Goal: Communication & Community: Answer question/provide support

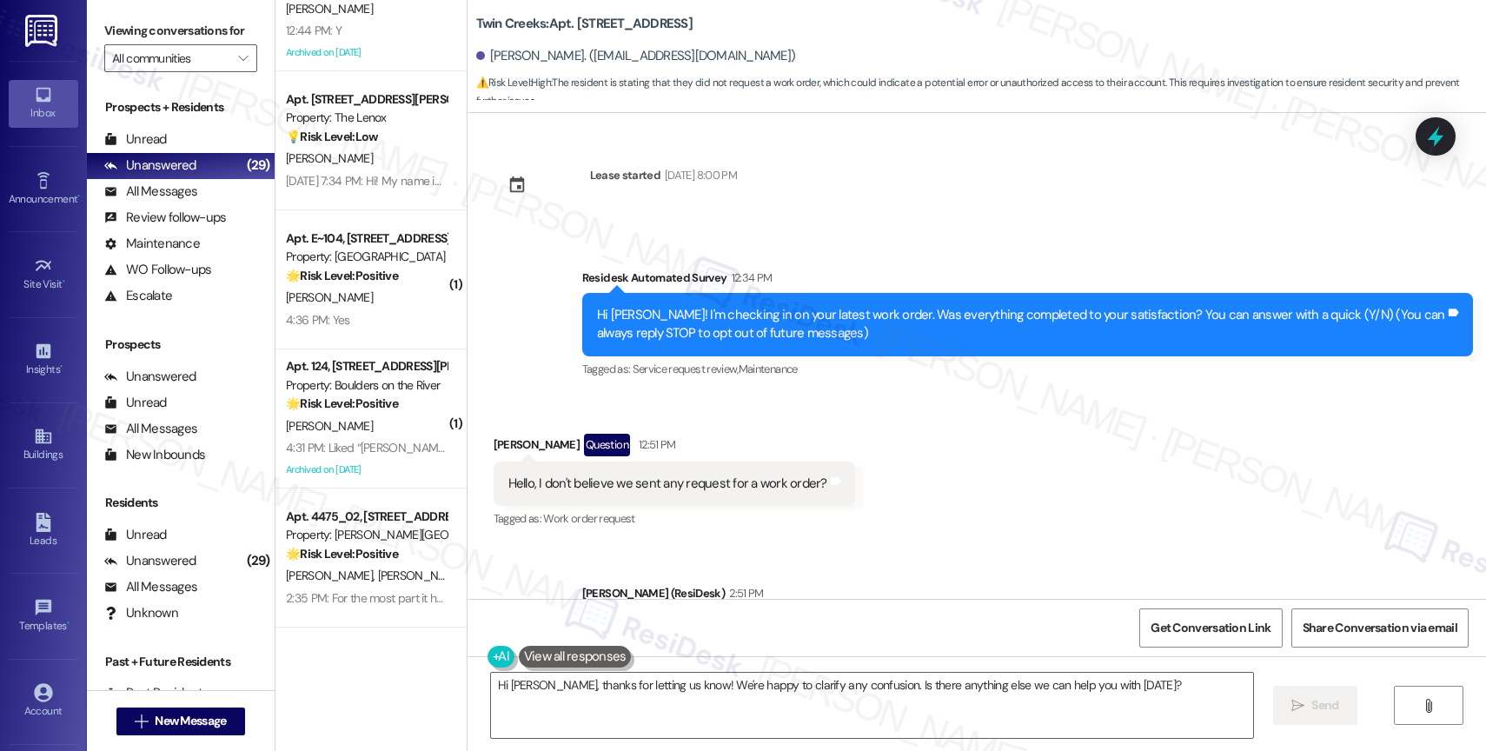
scroll to position [112, 0]
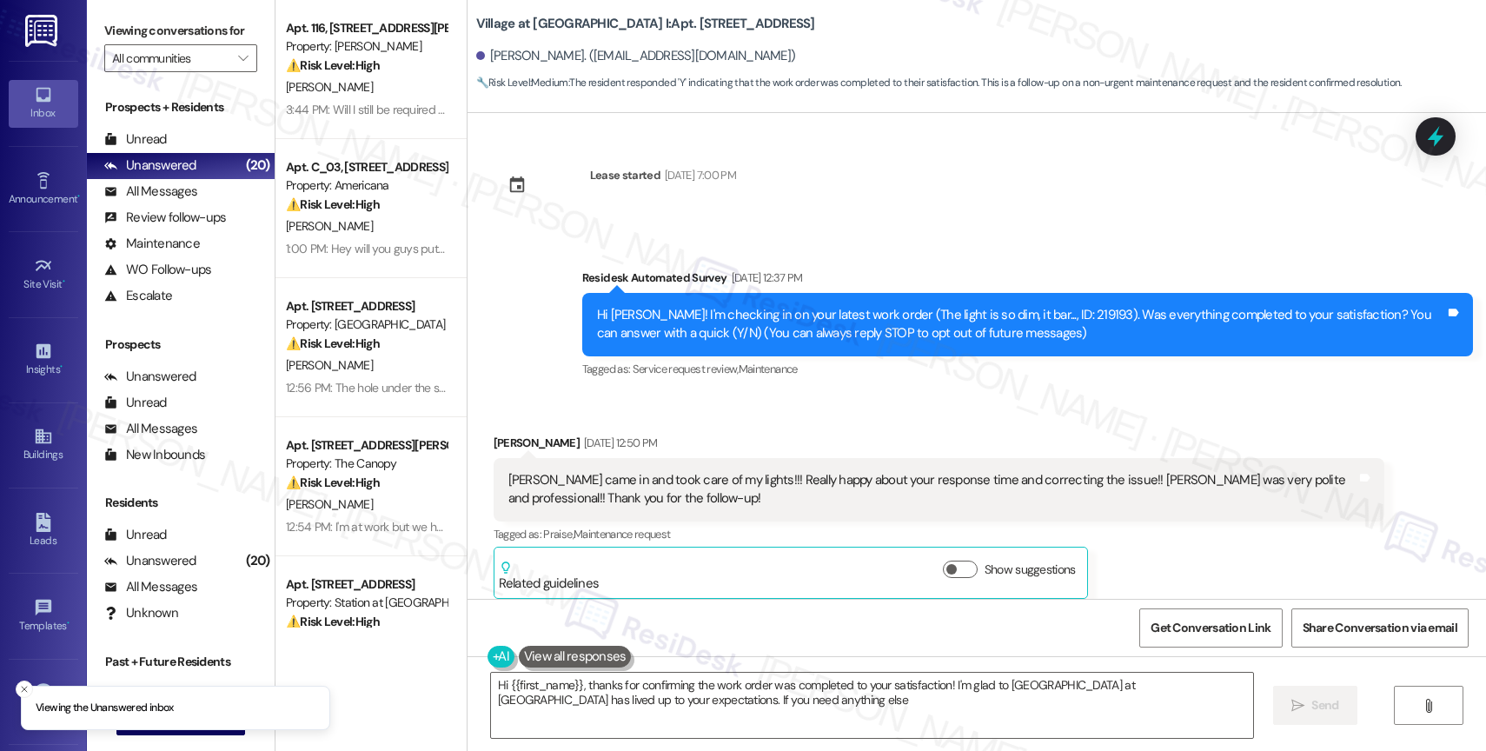
scroll to position [4929, 0]
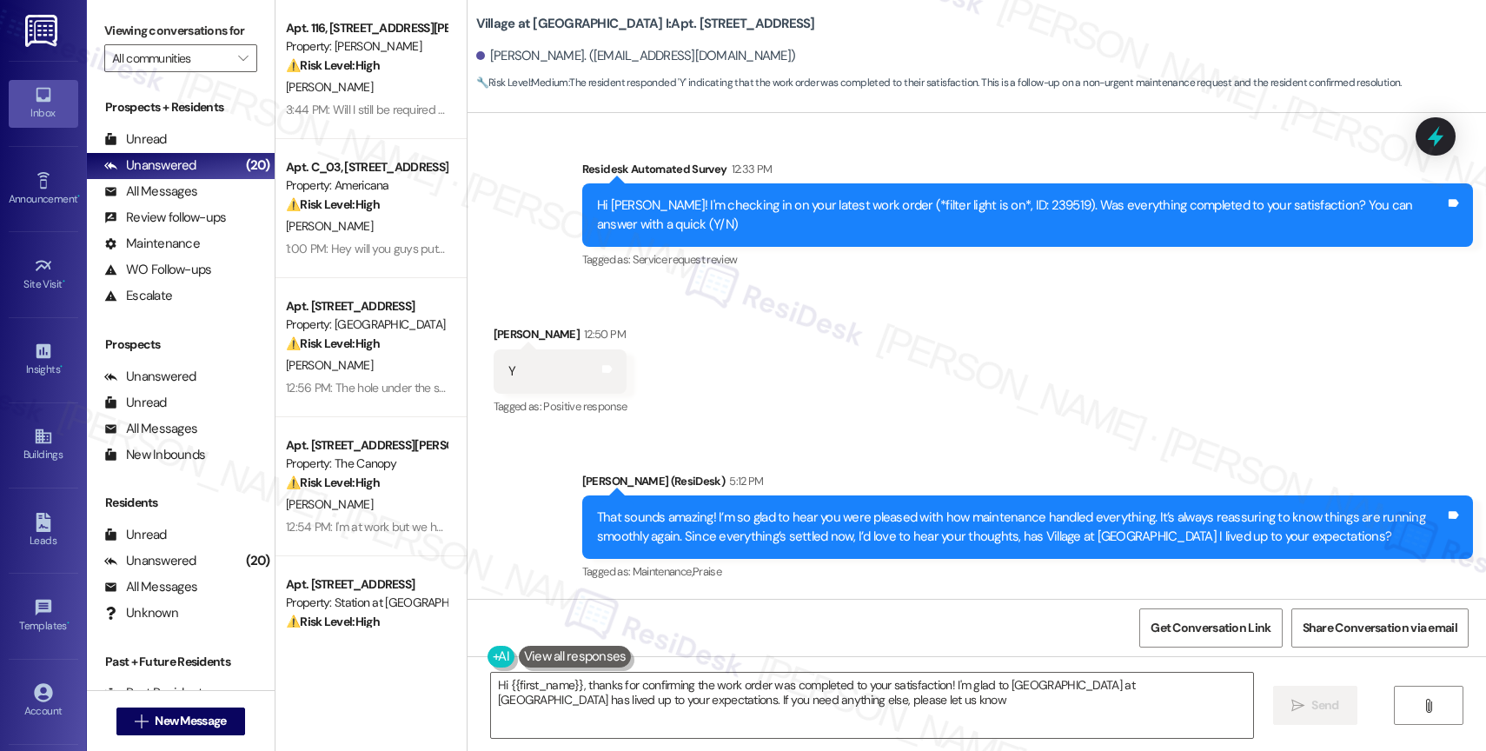
type textarea "Hi {{first_name}}, thanks for confirming the work order was completed to your s…"
click at [867, 412] on div "Received via SMS [PERSON_NAME] 12:50 PM Y Tags and notes Tagged as: Positive re…" at bounding box center [977, 359] width 1019 height 147
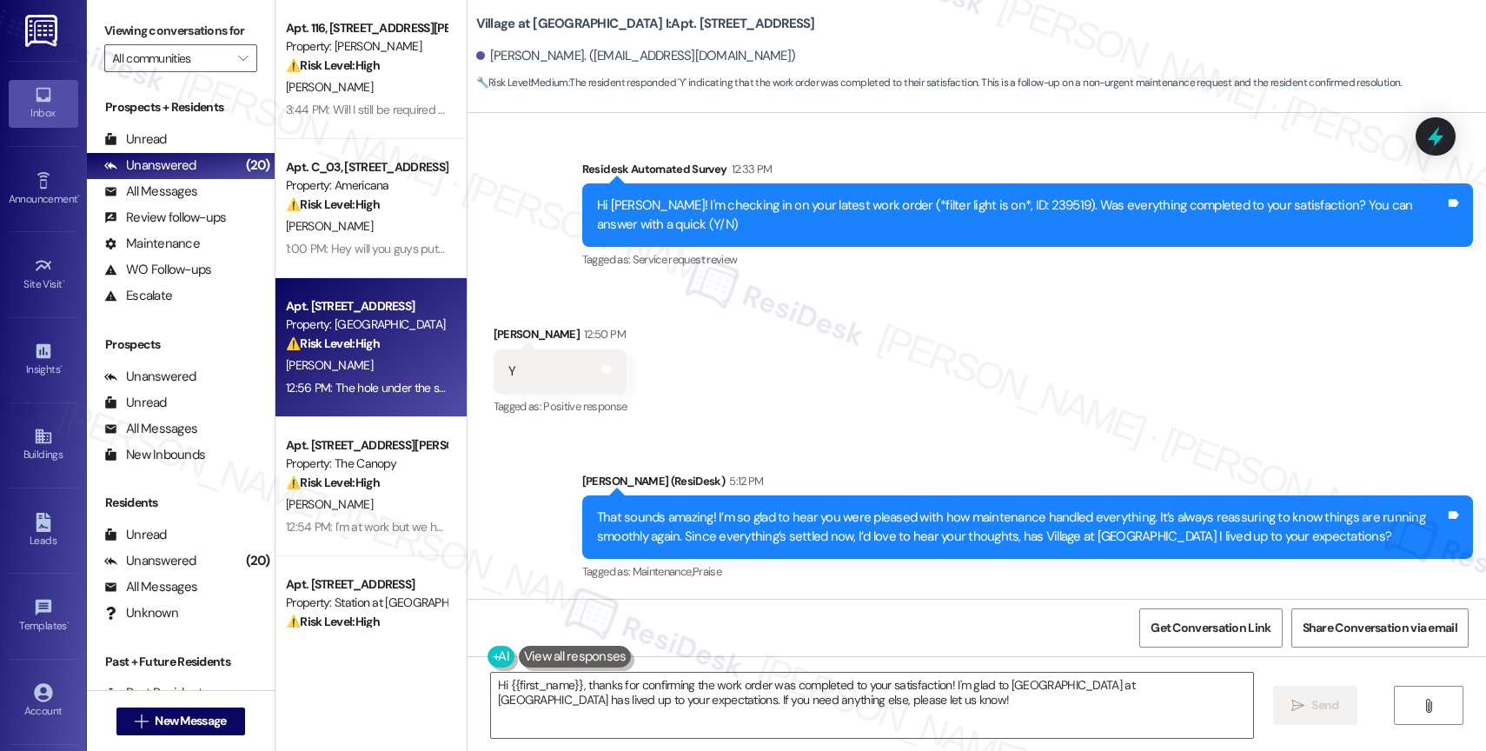
scroll to position [390, 0]
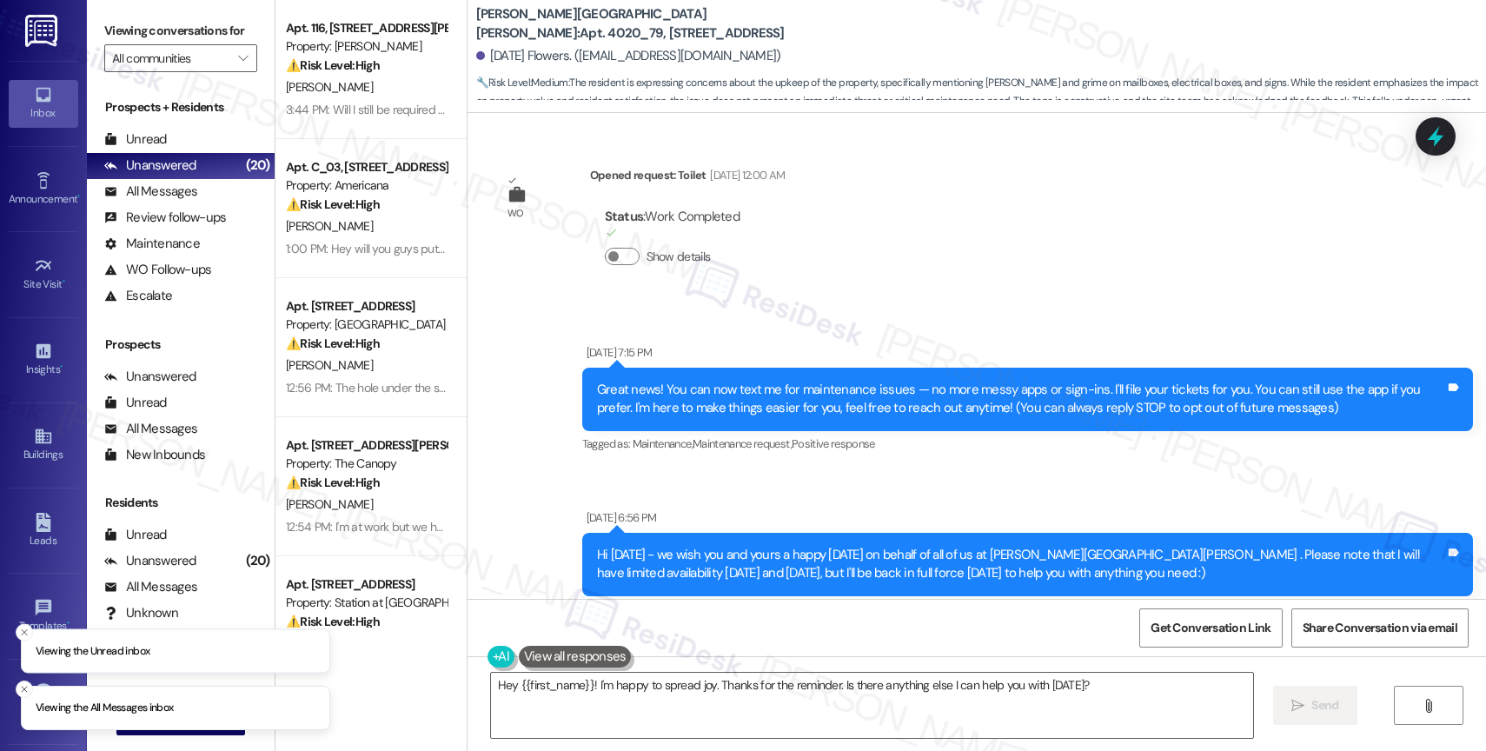
scroll to position [77736, 0]
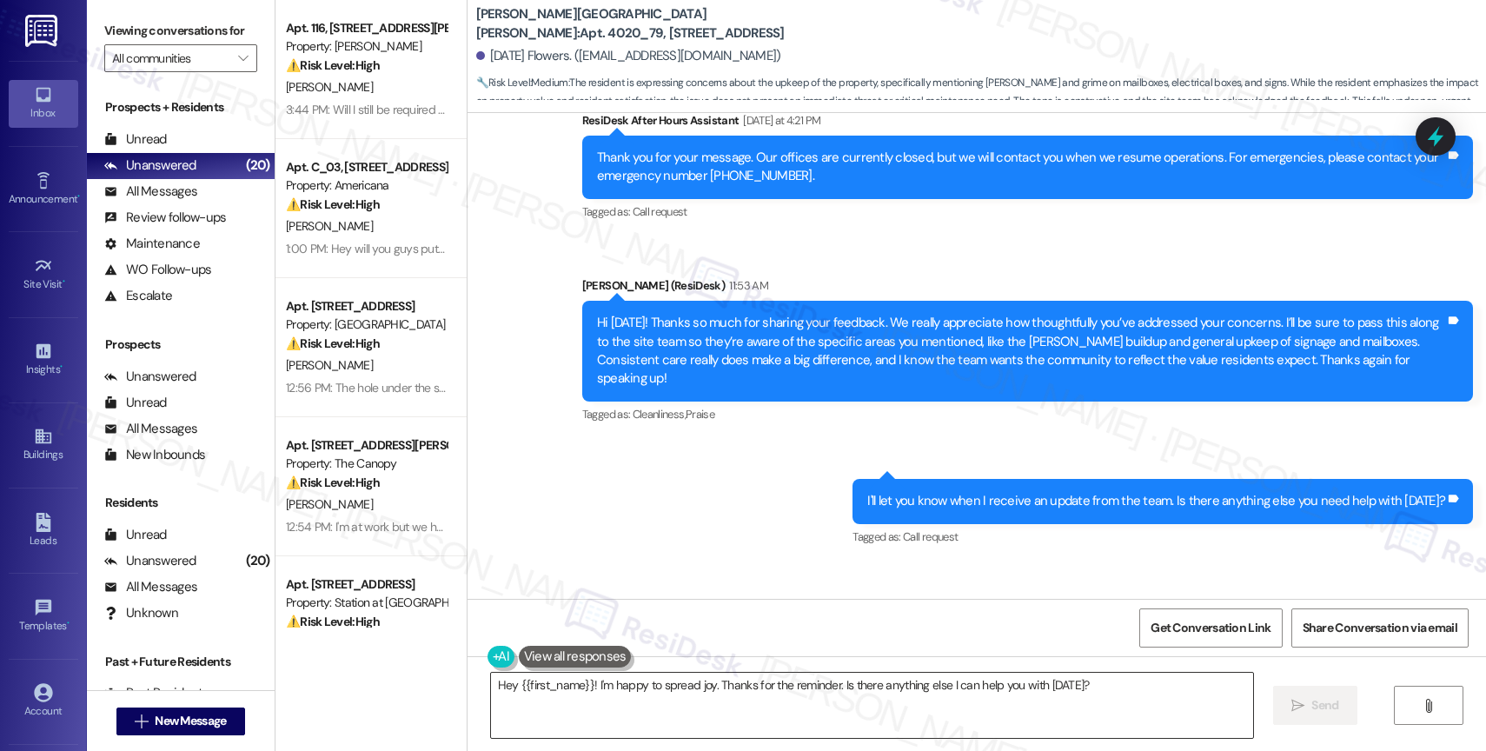
click at [613, 706] on textarea "Hey {{first_name}}! I'm happy to spread joy. Thanks for the reminder. Is there …" at bounding box center [872, 705] width 762 height 65
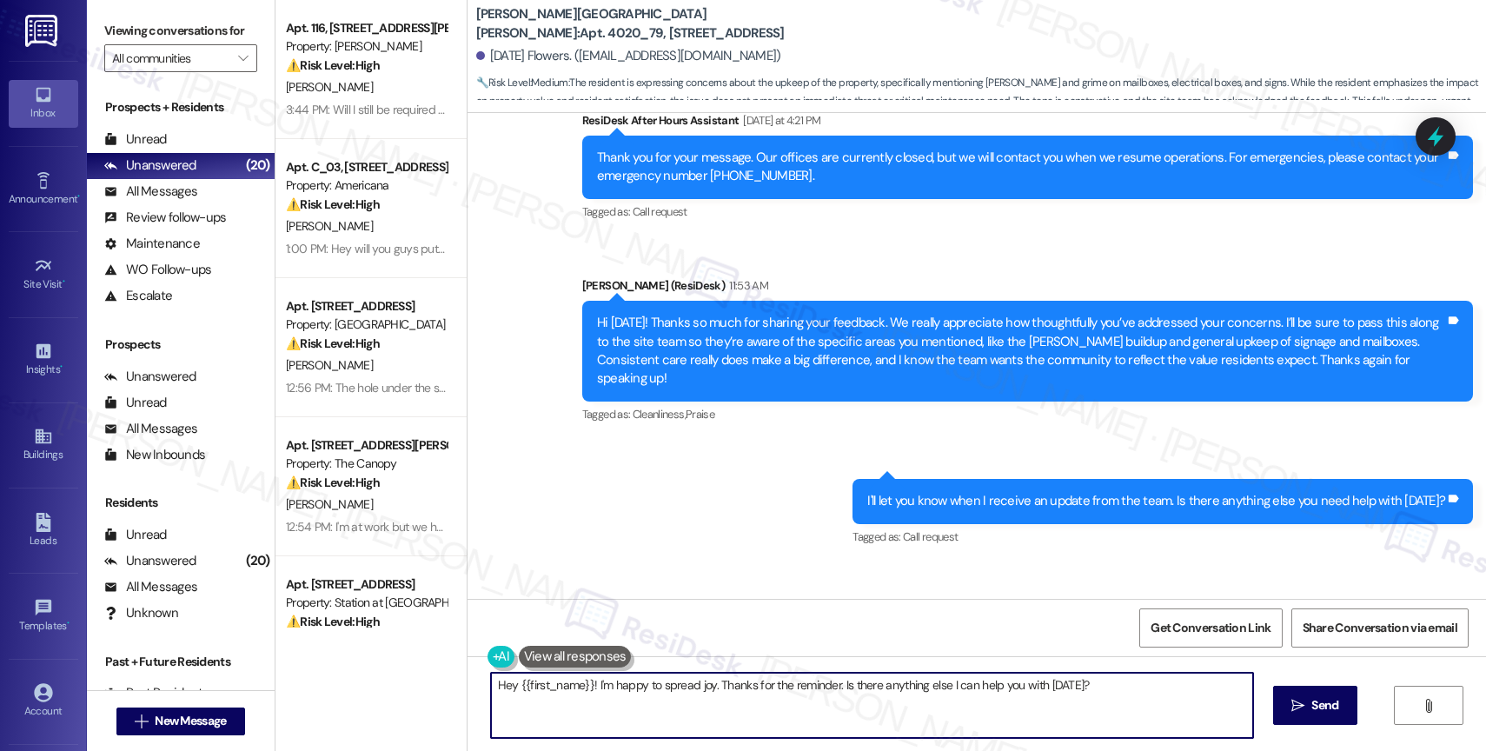
click at [613, 706] on textarea "Hey {{first_name}}! I'm happy to spread joy. Thanks for the reminder. Is there …" at bounding box center [872, 705] width 762 height 65
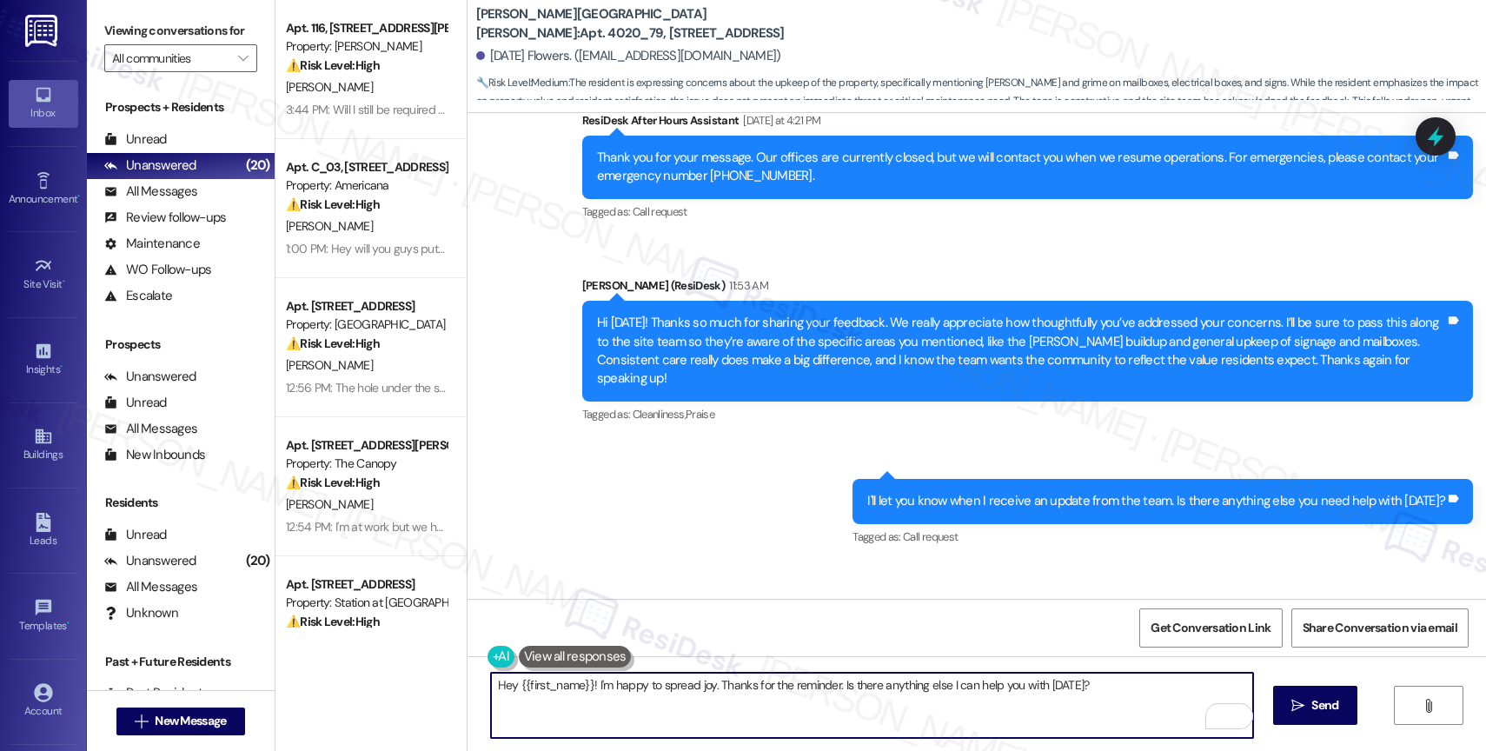
click at [569, 663] on button at bounding box center [575, 657] width 113 height 22
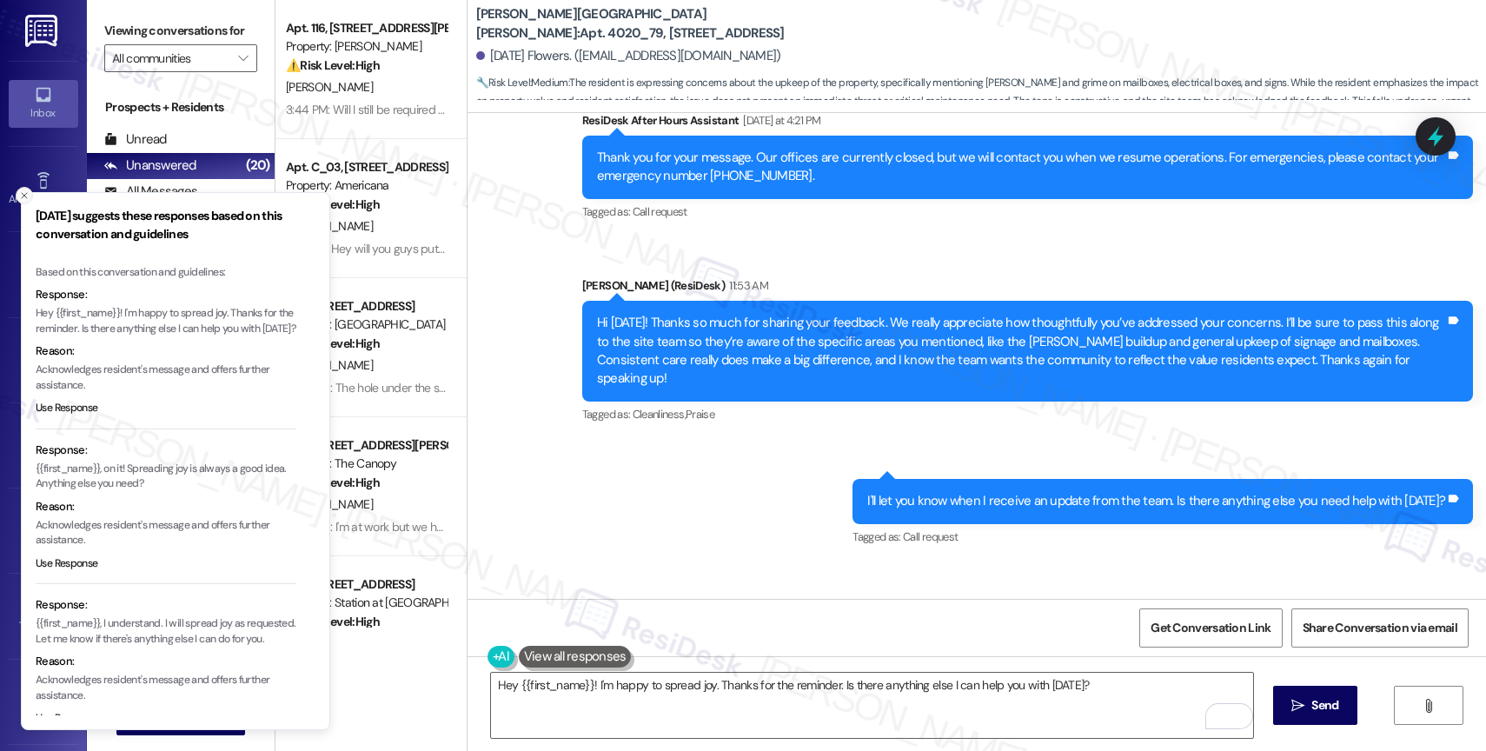
click at [25, 197] on icon "Close toast" at bounding box center [24, 195] width 10 height 10
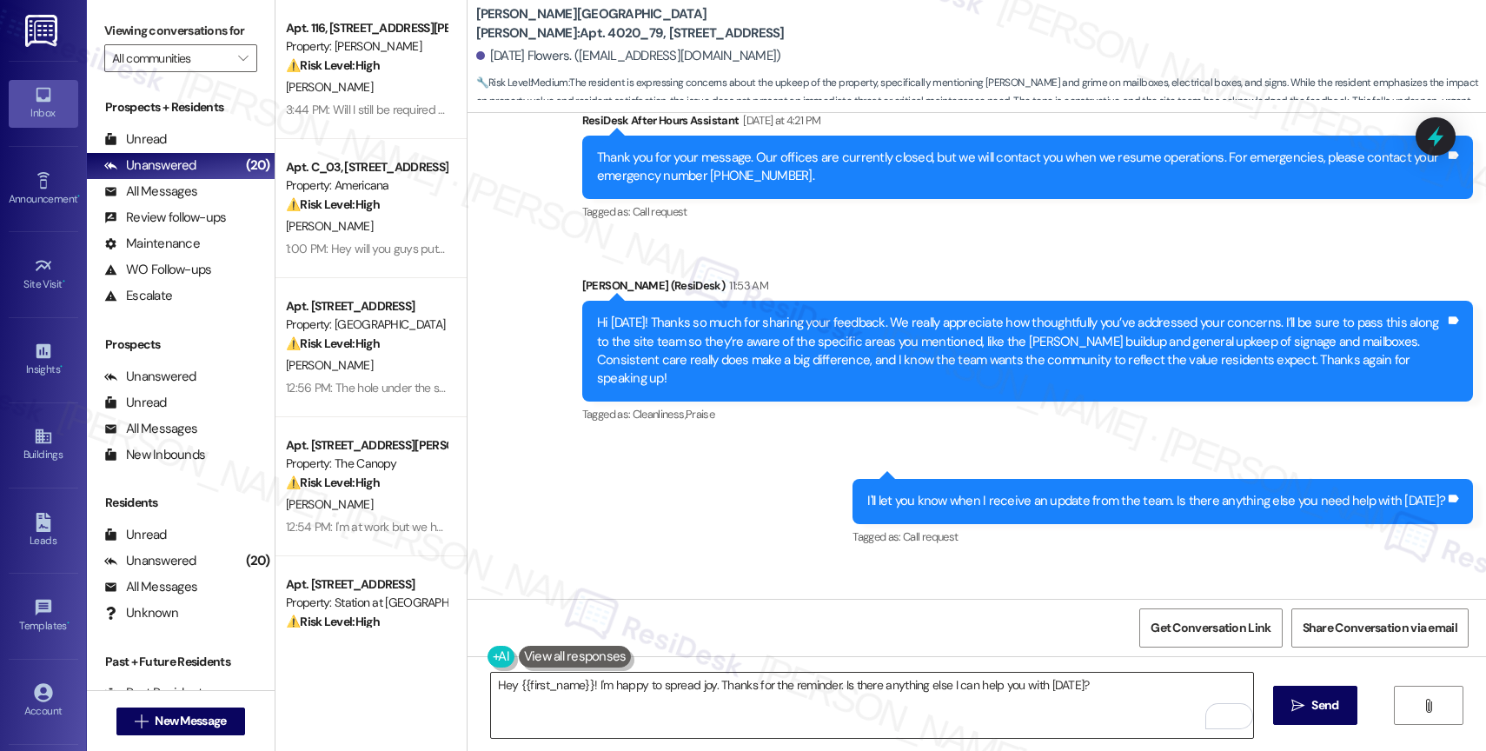
click at [674, 724] on textarea "Hey {{first_name}}! I'm happy to spread joy. Thanks for the reminder. Is there …" at bounding box center [872, 705] width 762 height 65
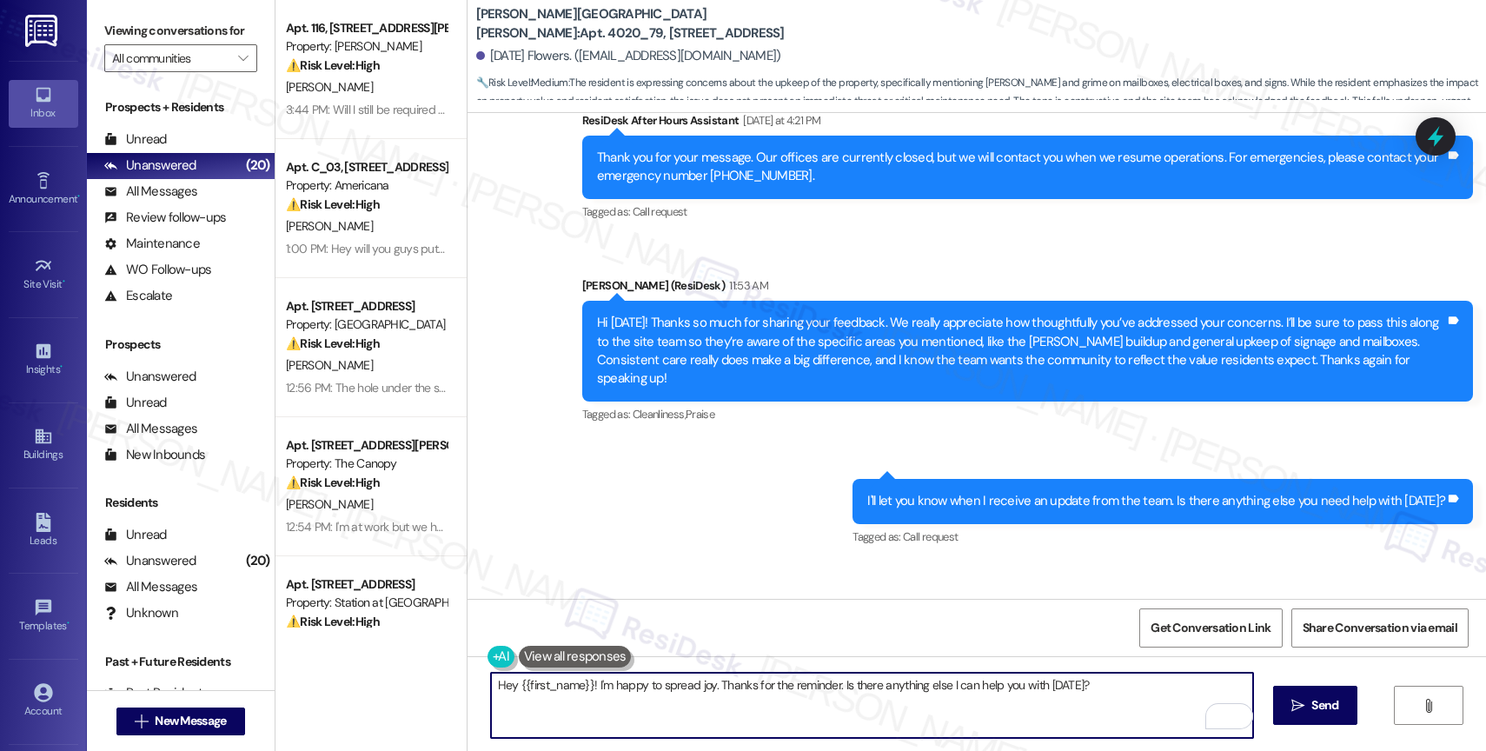
click at [674, 724] on textarea "Hey {{first_name}}! I'm happy to spread joy. Thanks for the reminder. Is there …" at bounding box center [872, 705] width 762 height 65
type textarea "T"
type textarea "Will do! Thank you again for sharing your honest feedback. Have a great rest of…"
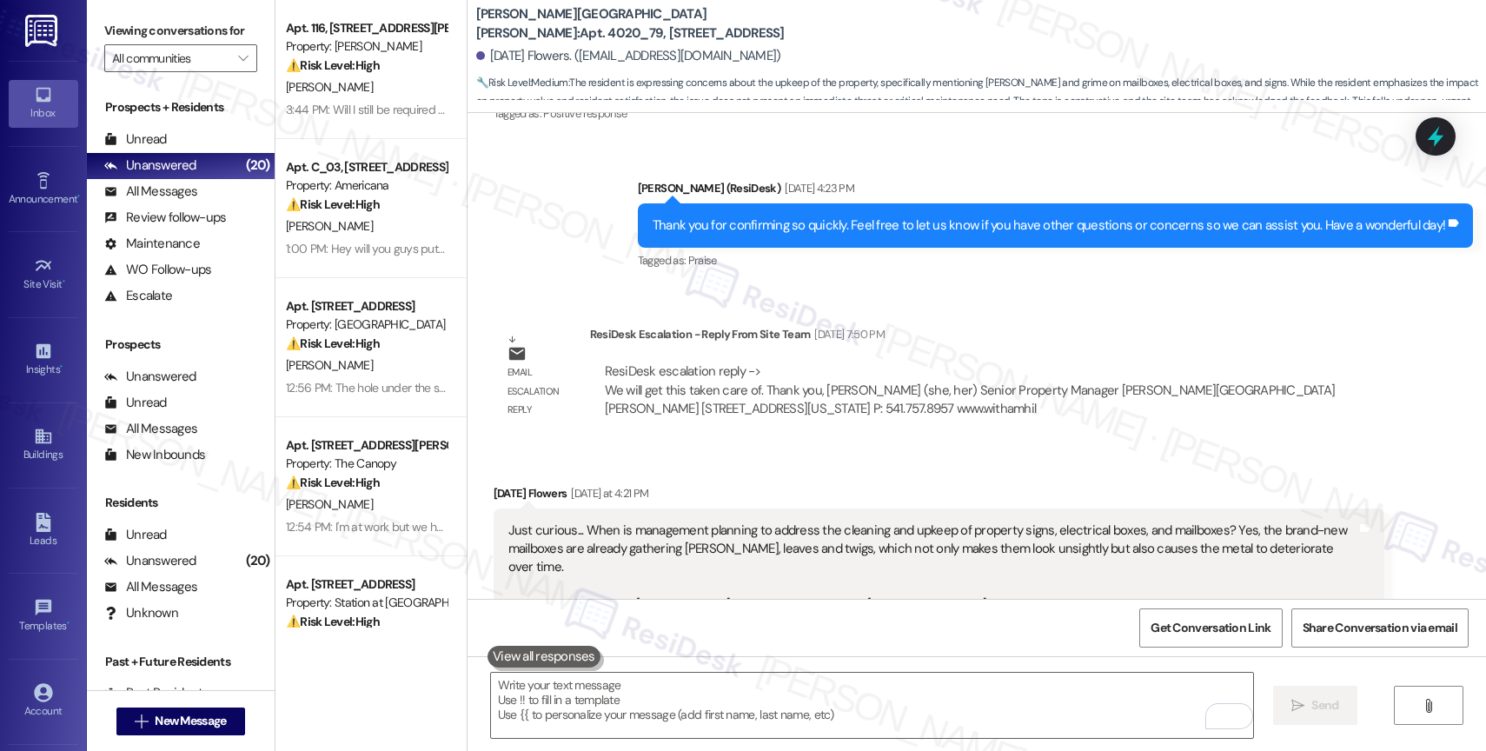
scroll to position [76653, 0]
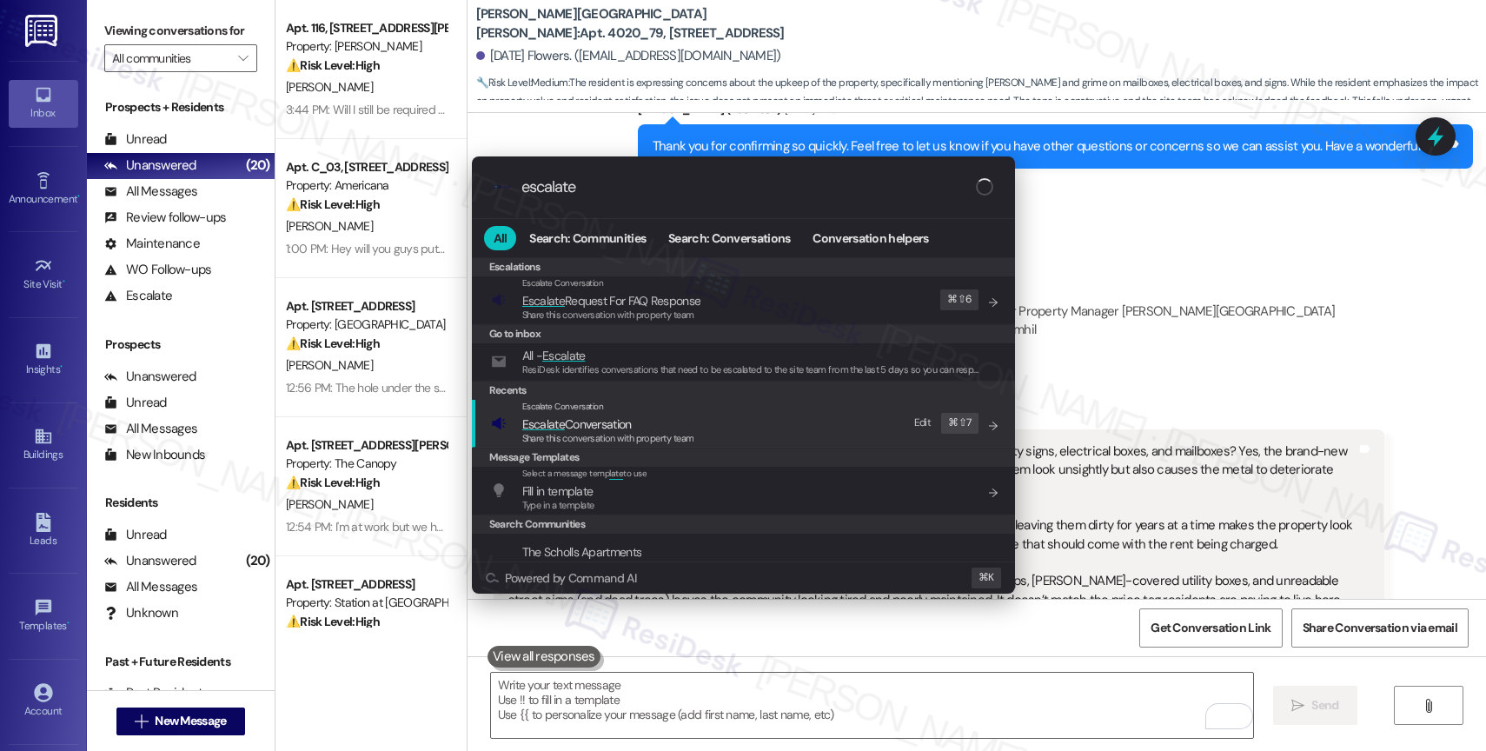
type input "escalate"
click at [606, 425] on span "Escalate Conversation" at bounding box center [577, 424] width 110 height 16
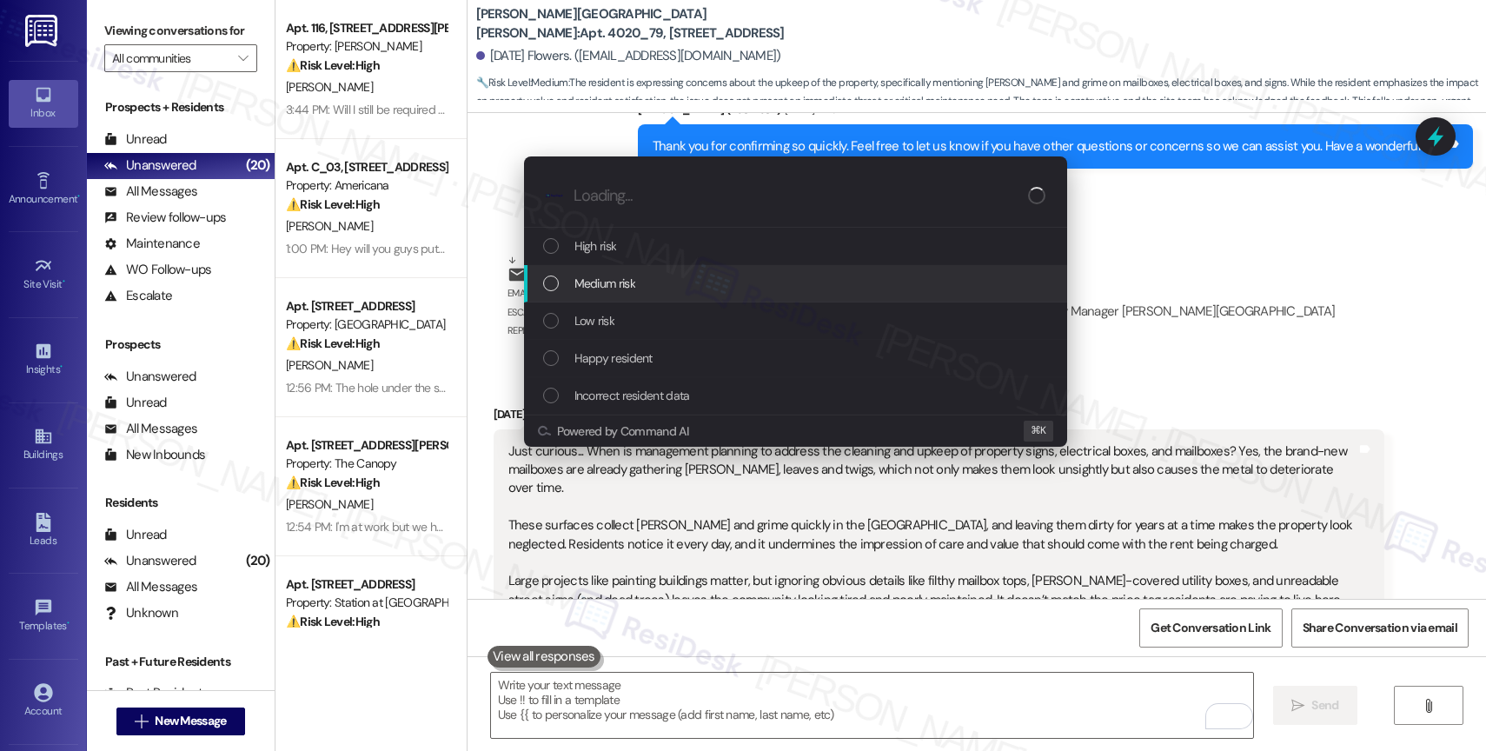
click at [611, 274] on span "Medium risk" at bounding box center [605, 283] width 61 height 19
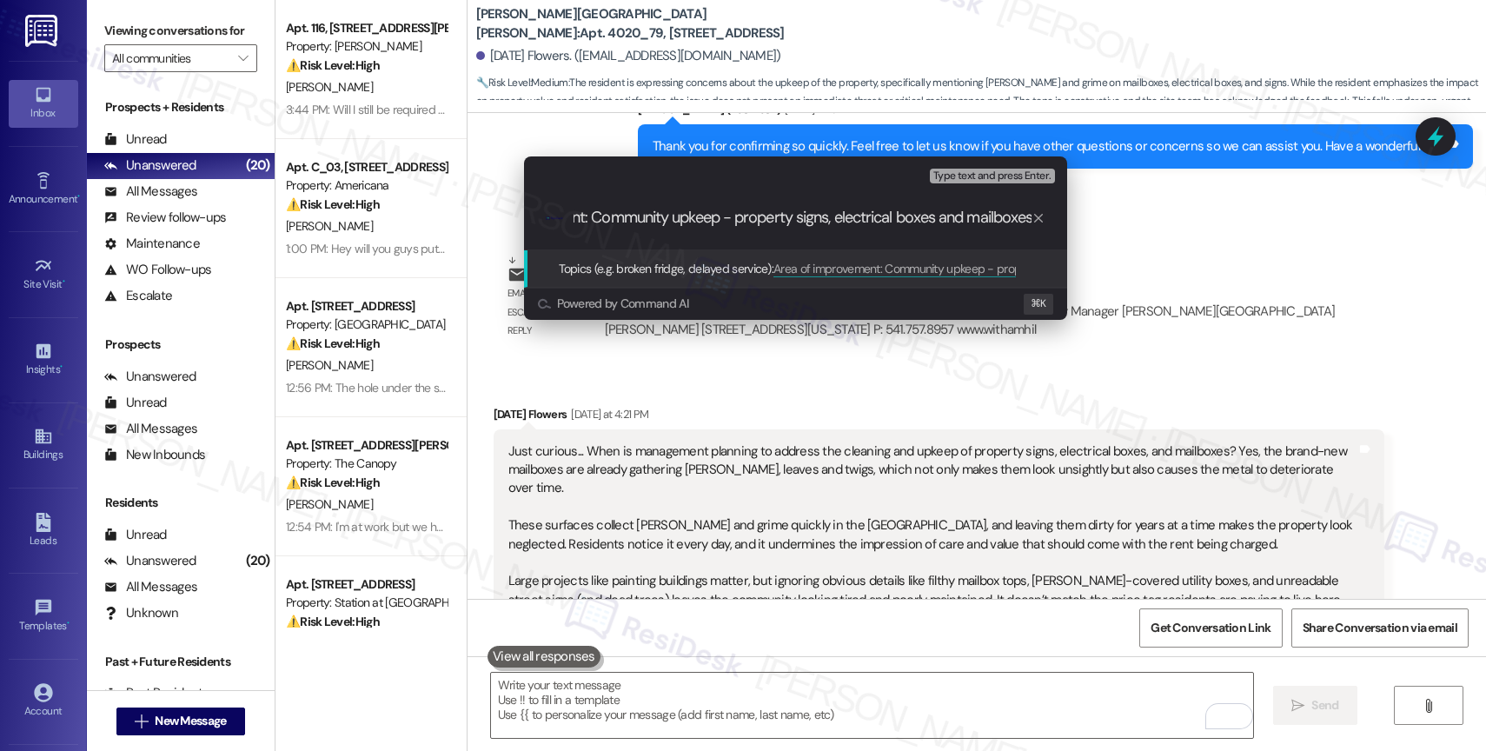
scroll to position [0, 135]
click at [731, 221] on input "Area of improvement: Community upkeep - property signs, electrical boxes and ma…" at bounding box center [803, 218] width 458 height 18
type input "Area of improvement: Community upkeep - Dirty property signs, electrical boxes …"
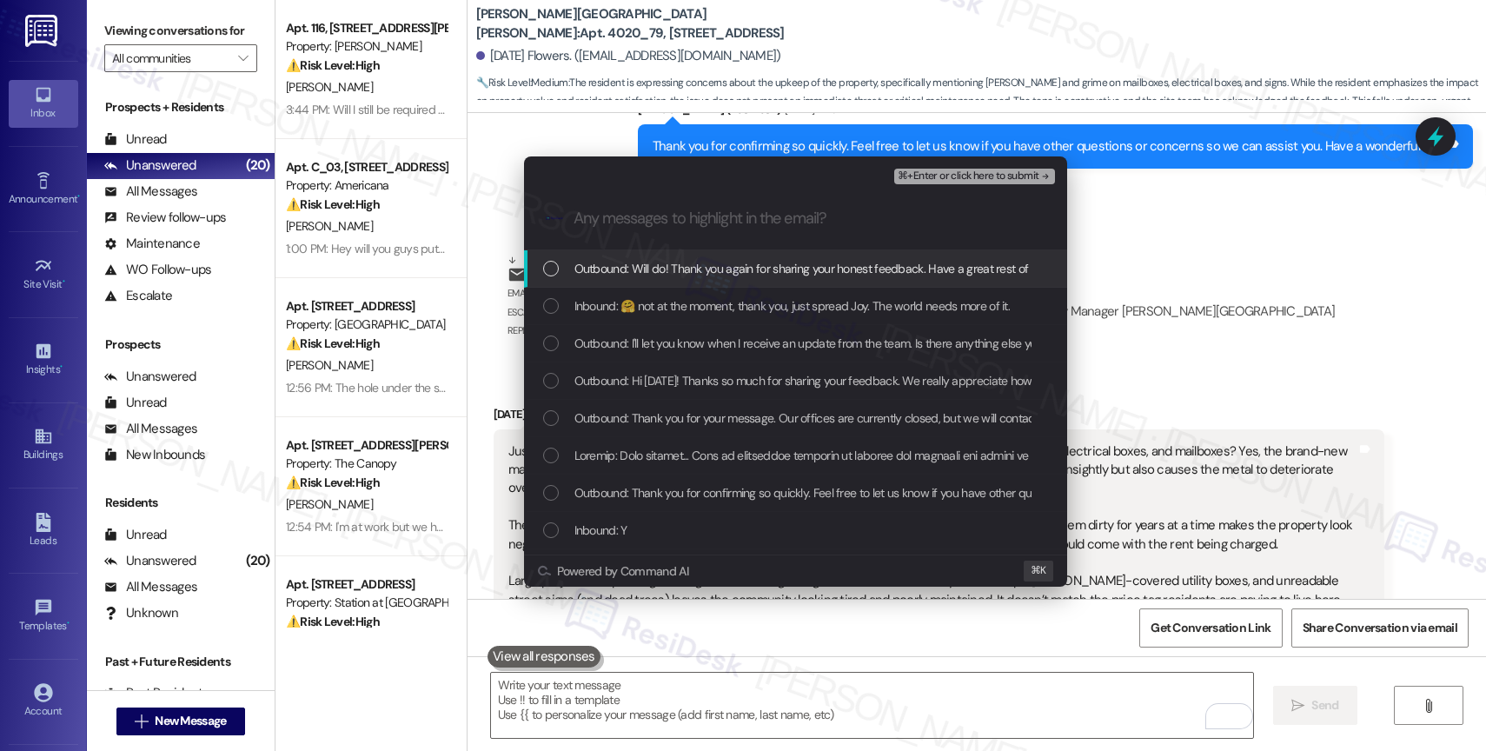
scroll to position [0, 0]
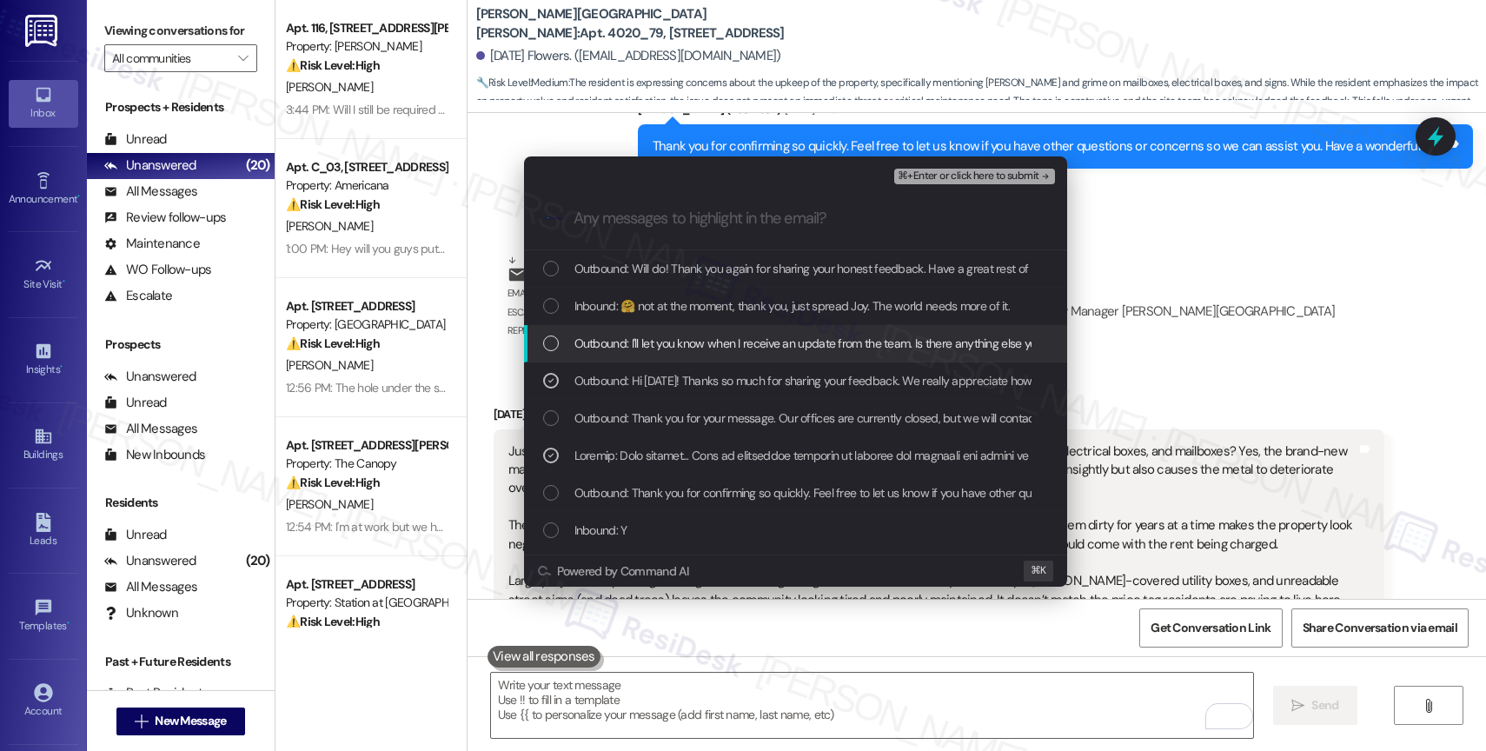
click at [713, 349] on span "Outbound: I'll let you know when I receive an update from the team. Is there an…" at bounding box center [868, 343] width 587 height 19
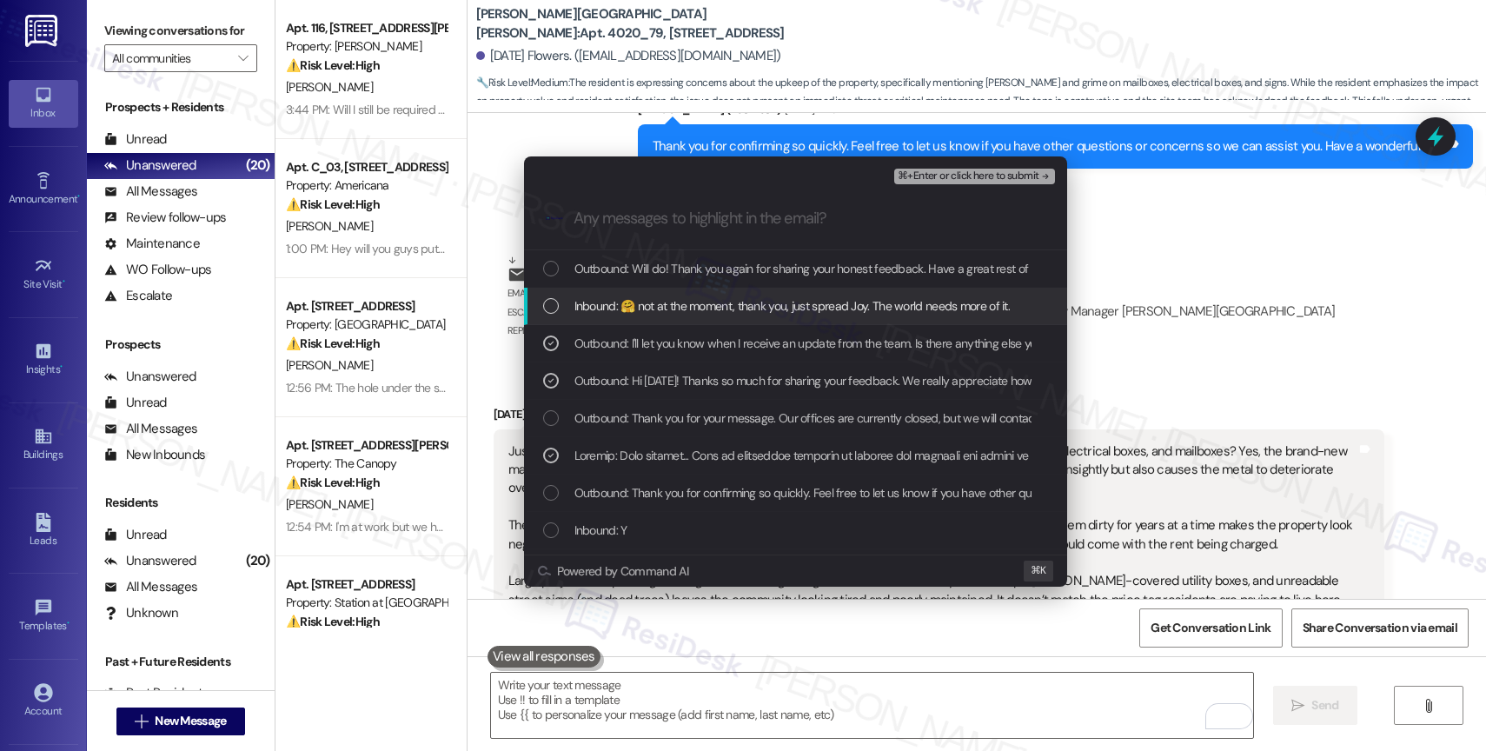
click at [754, 316] on span "Inbound: 🤗 not at the moment, thank you, just spread Joy. The world needs more …" at bounding box center [793, 305] width 436 height 19
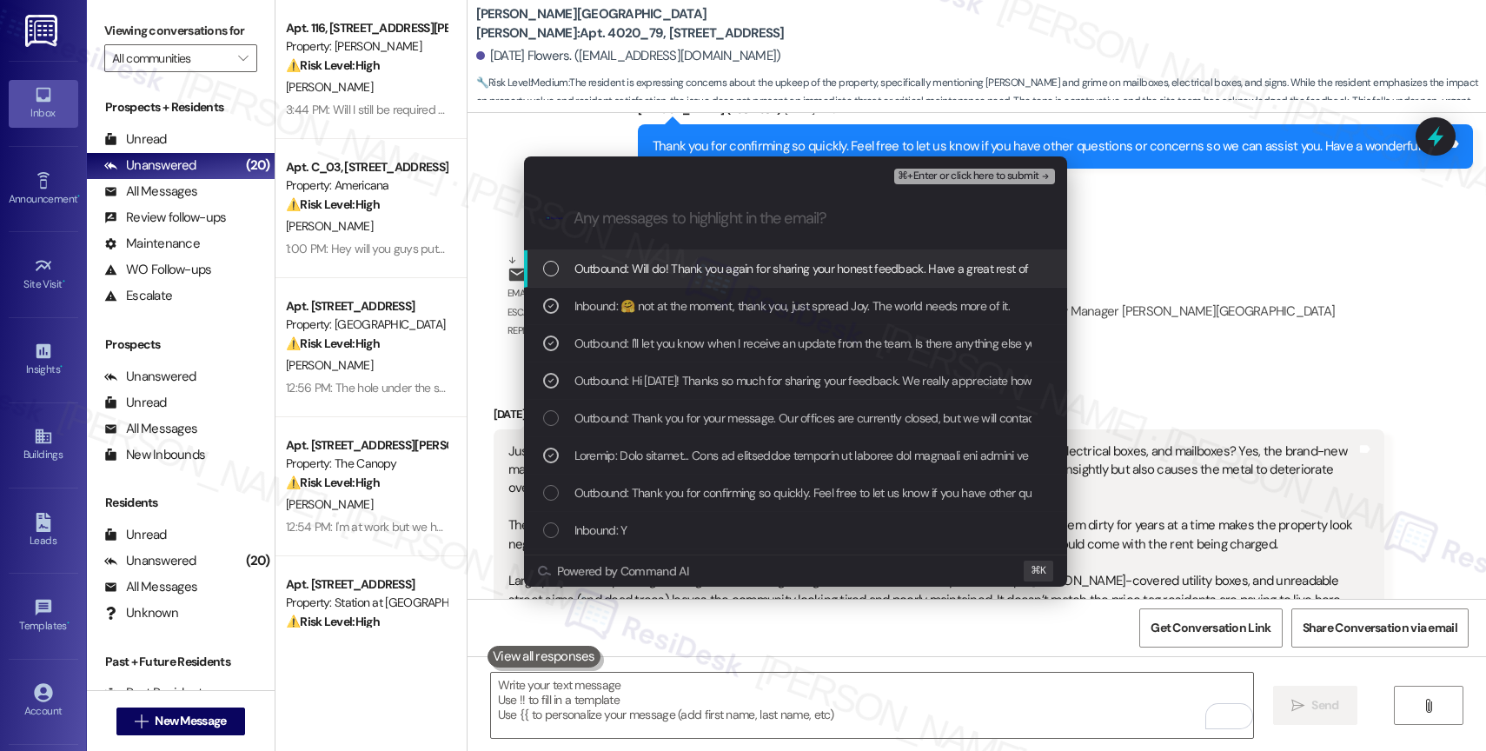
click at [736, 256] on div "Outbound: Will do! Thank you again for sharing your honest feedback. Have a gre…" at bounding box center [795, 268] width 543 height 37
click at [985, 179] on span "⌘+Enter or click here to submit" at bounding box center [968, 176] width 141 height 12
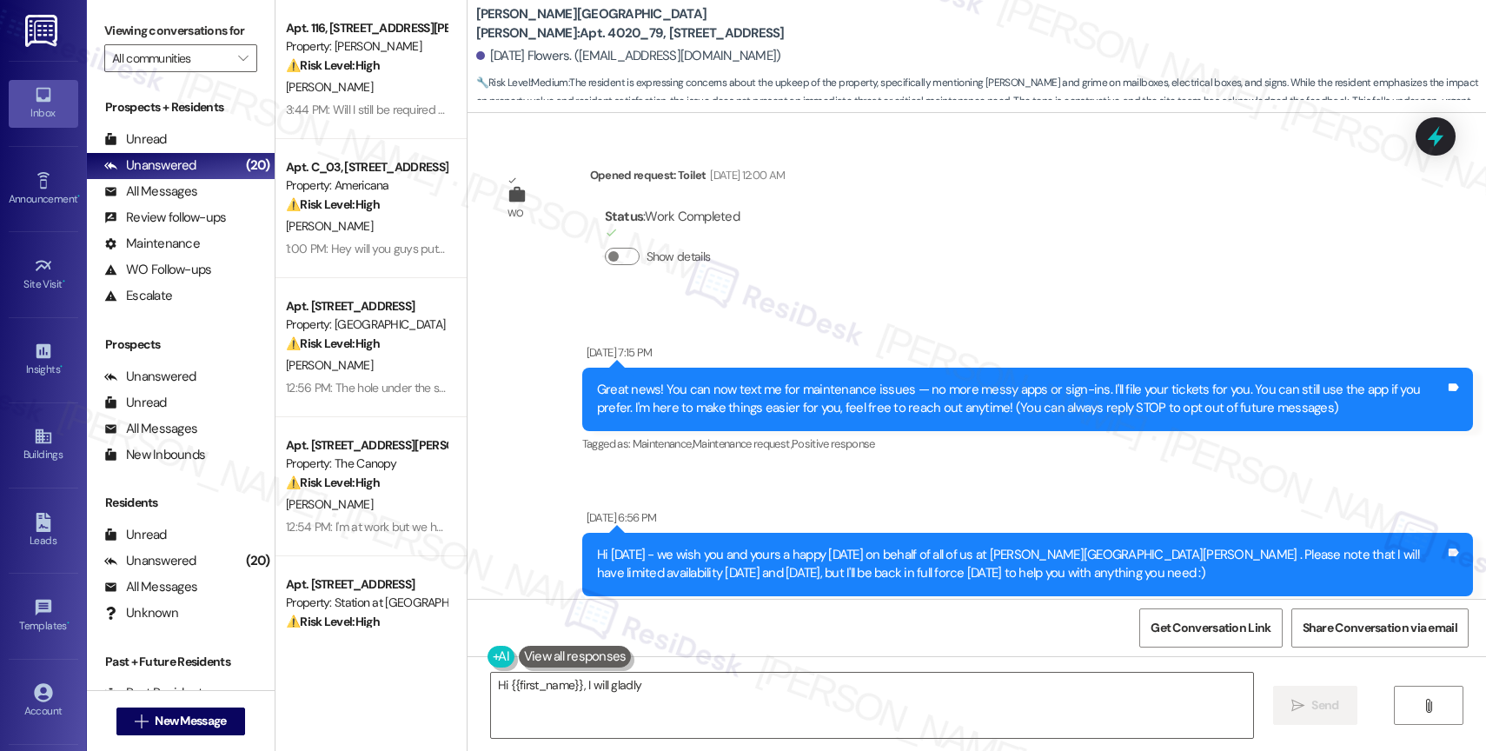
scroll to position [77883, 0]
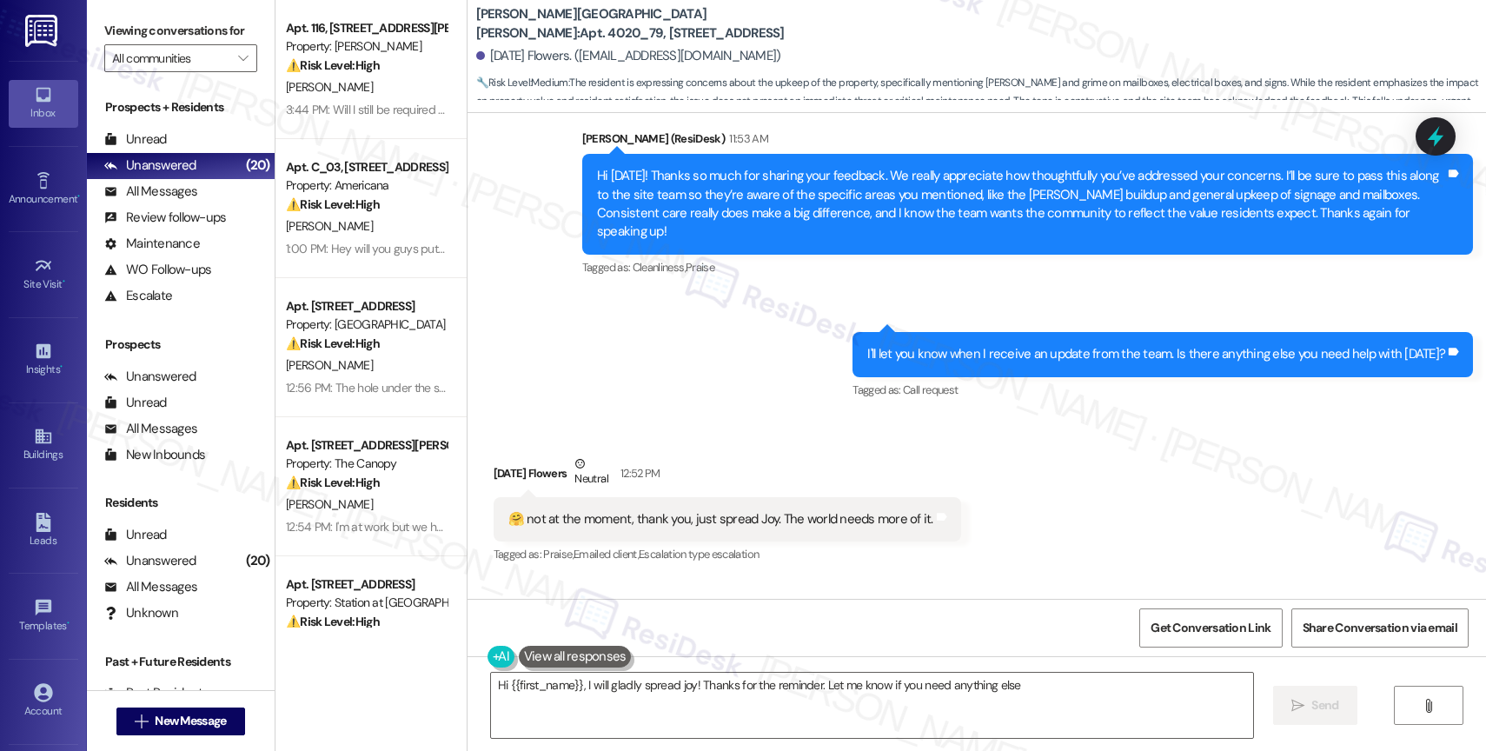
type textarea "Hi {{first_name}}, I will gladly spread joy! Thanks for the reminder. Let me kn…"
